Goal: Task Accomplishment & Management: Use online tool/utility

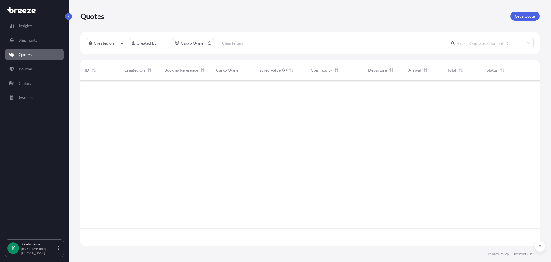
scroll to position [164, 455]
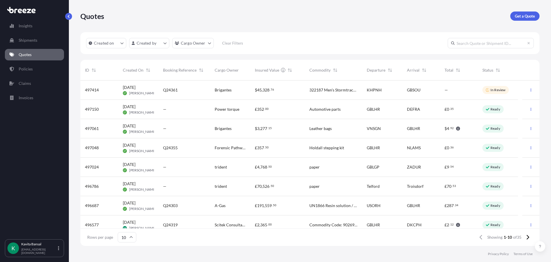
click at [285, 91] on div "$ 45 , 328 . 76" at bounding box center [277, 90] width 45 height 6
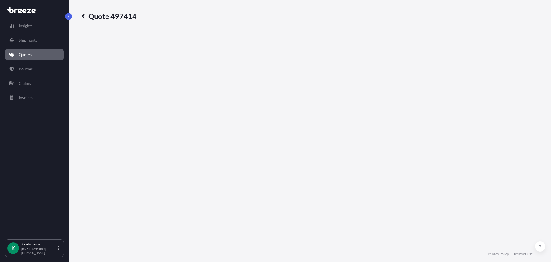
select select "Sea"
select select "Road"
select select "1"
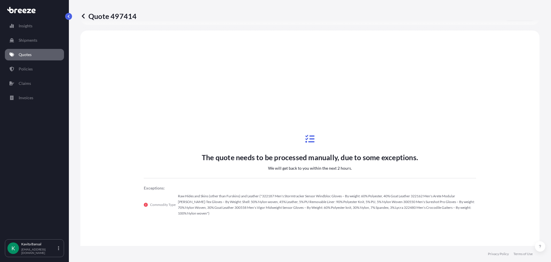
scroll to position [196, 0]
click at [28, 56] on p "Quotes" at bounding box center [25, 55] width 13 height 6
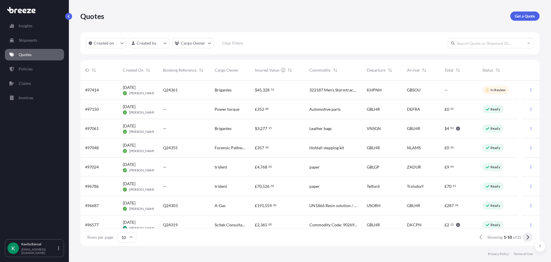
click at [526, 236] on button at bounding box center [528, 236] width 10 height 9
